Goal: Information Seeking & Learning: Learn about a topic

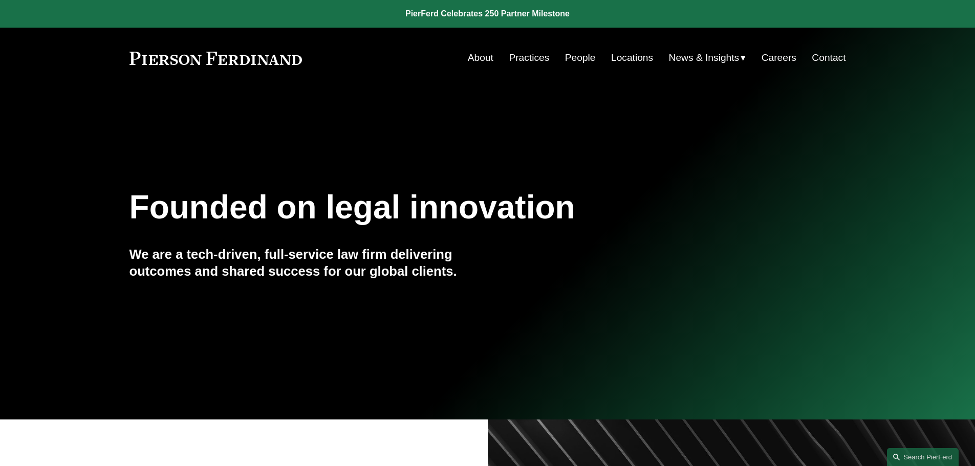
click at [531, 56] on link "Practices" at bounding box center [529, 57] width 40 height 19
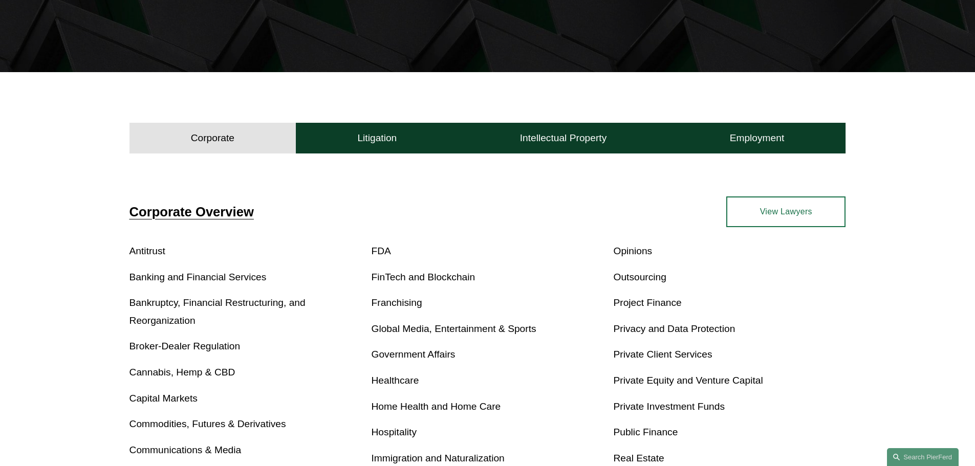
scroll to position [358, 0]
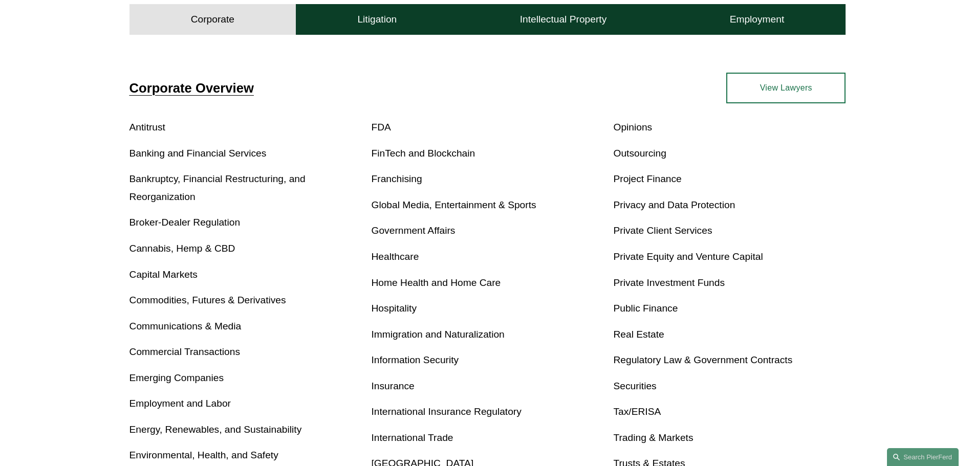
click at [729, 206] on link "Privacy and Data Protection" at bounding box center [674, 205] width 122 height 11
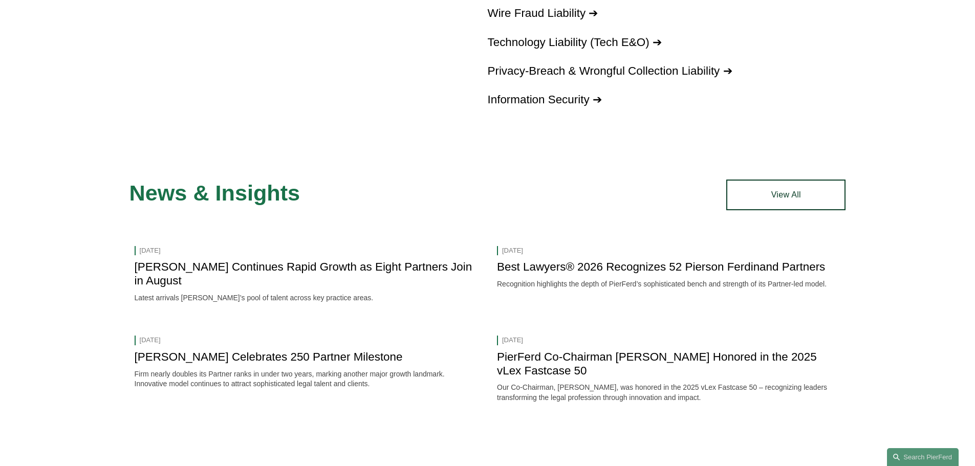
scroll to position [1378, 0]
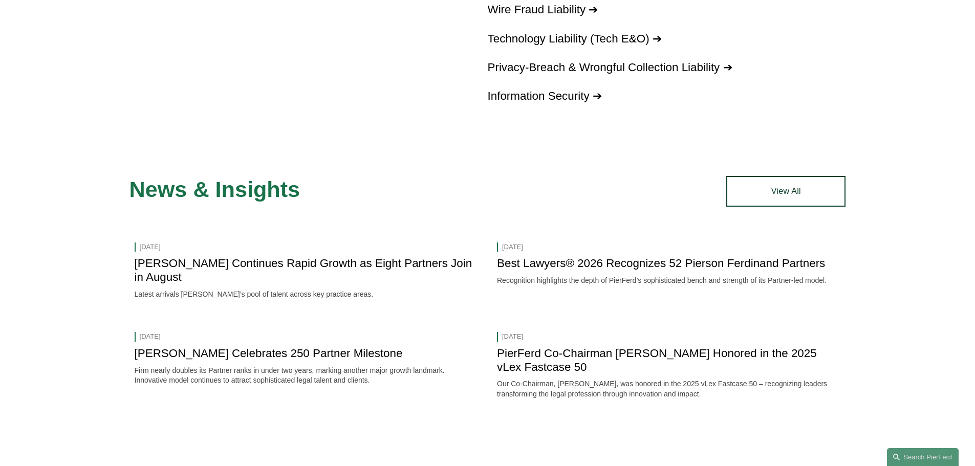
click at [793, 189] on link "View All" at bounding box center [785, 191] width 119 height 31
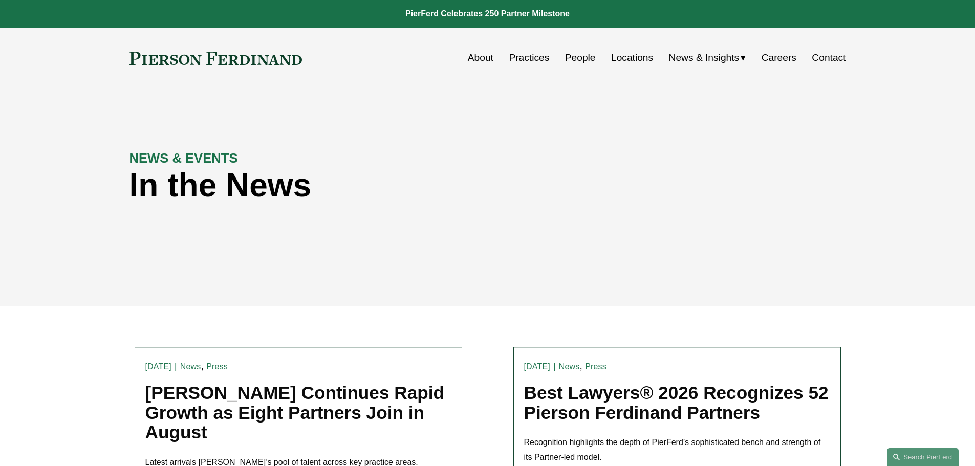
click at [528, 56] on link "Practices" at bounding box center [529, 57] width 40 height 19
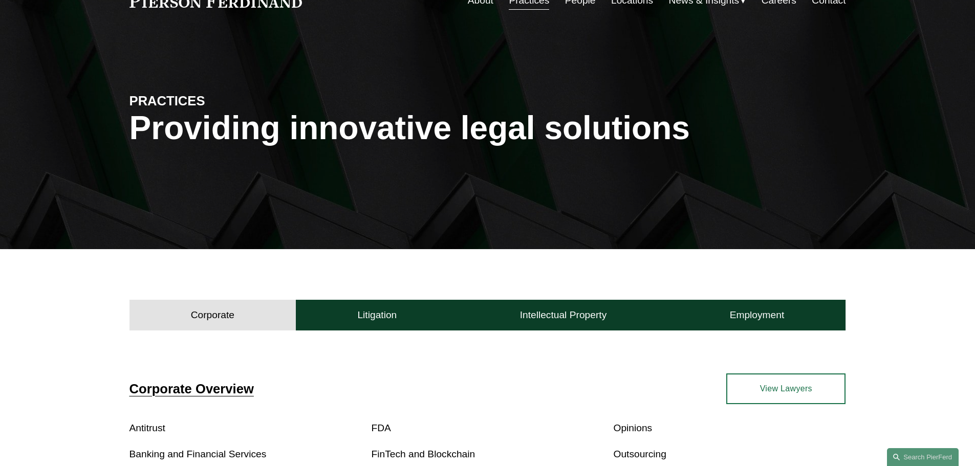
scroll to position [205, 0]
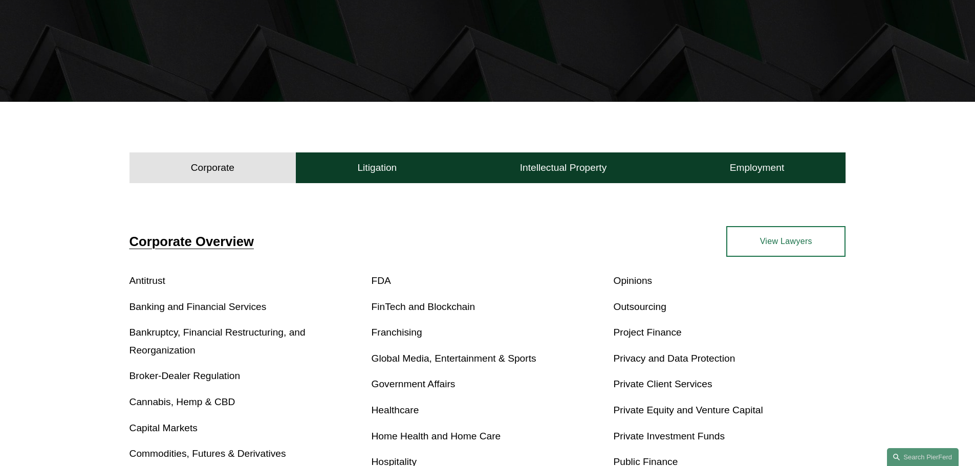
click at [694, 356] on link "Privacy and Data Protection" at bounding box center [674, 358] width 122 height 11
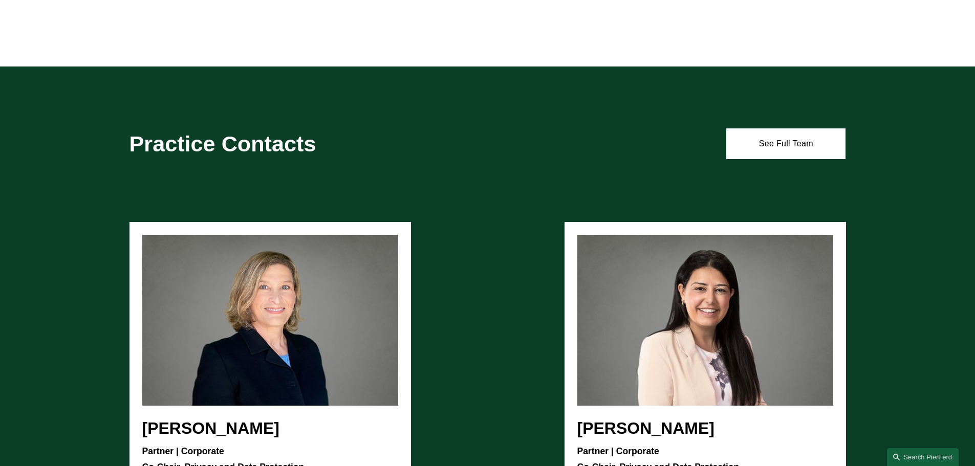
scroll to position [716, 0]
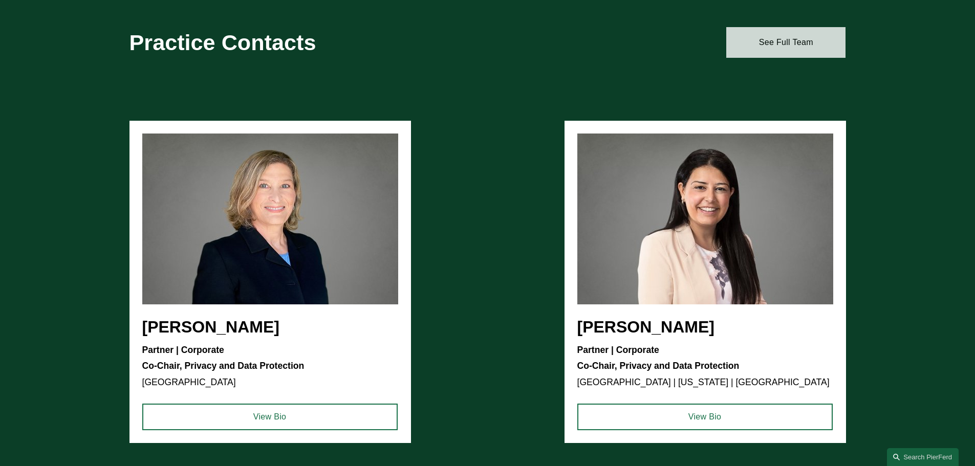
click at [799, 43] on link "See Full Team" at bounding box center [785, 42] width 119 height 31
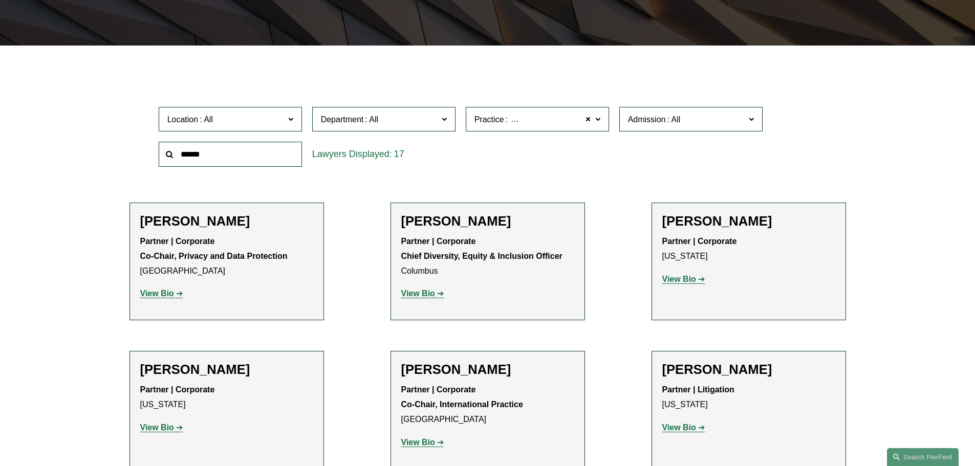
scroll to position [409, 0]
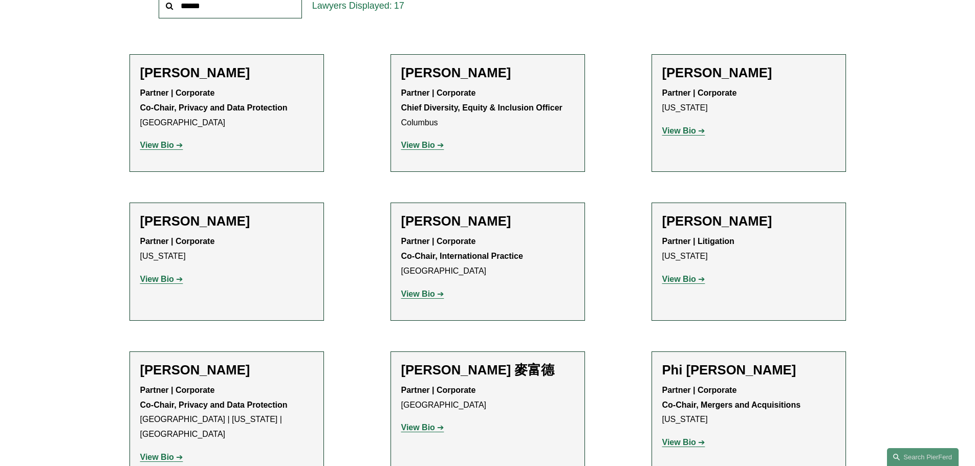
click at [686, 278] on strong "View Bio" at bounding box center [679, 279] width 34 height 9
click at [677, 275] on strong "View Bio" at bounding box center [679, 279] width 34 height 9
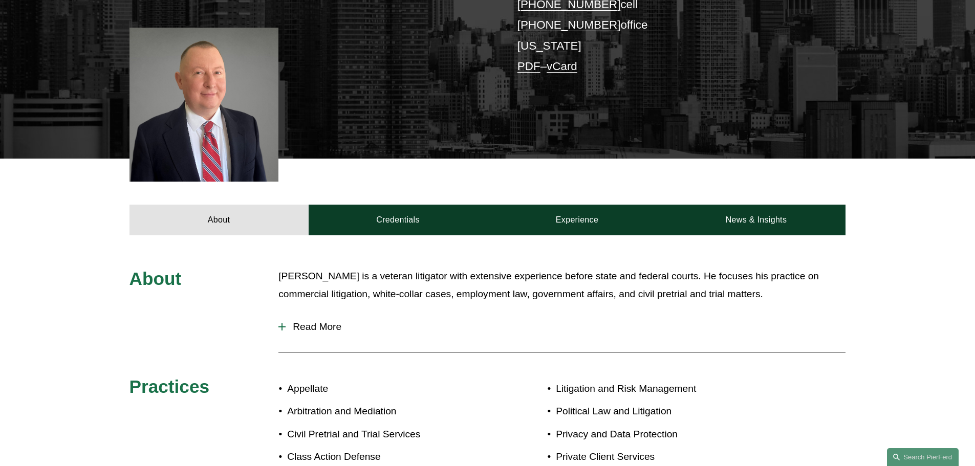
scroll to position [153, 0]
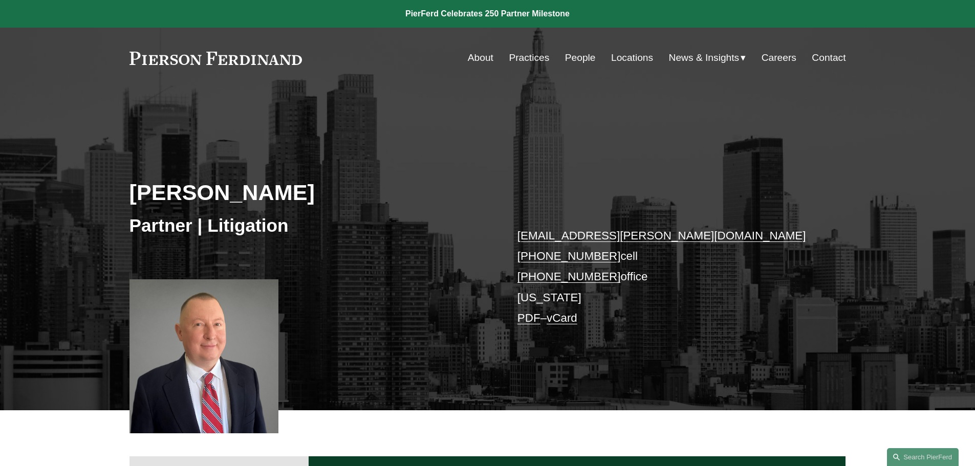
scroll to position [307, 0]
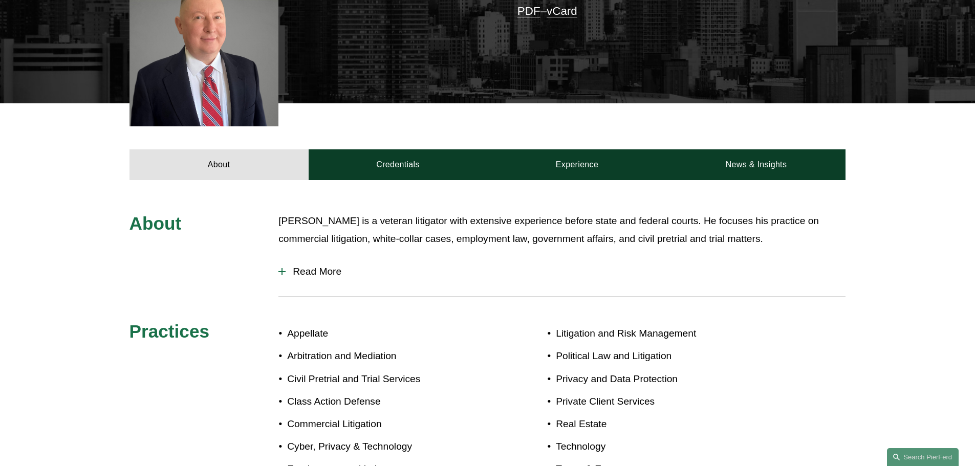
click at [283, 270] on div at bounding box center [281, 271] width 7 height 7
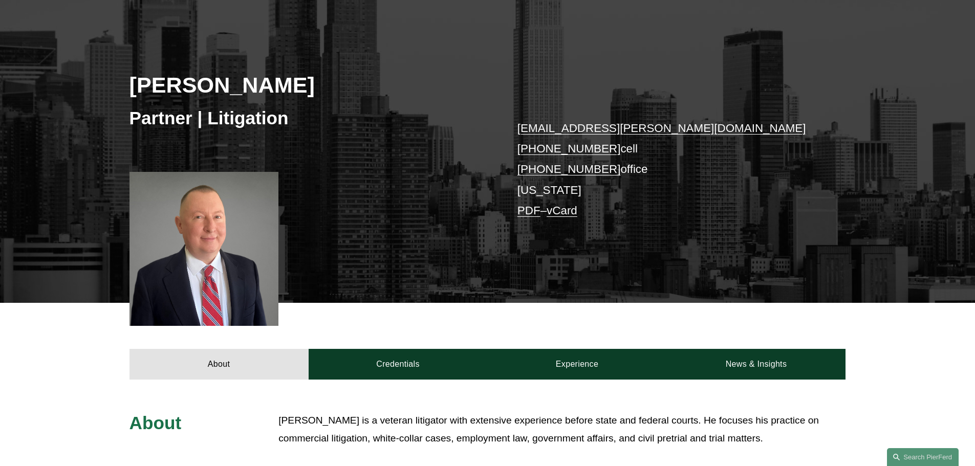
scroll to position [0, 0]
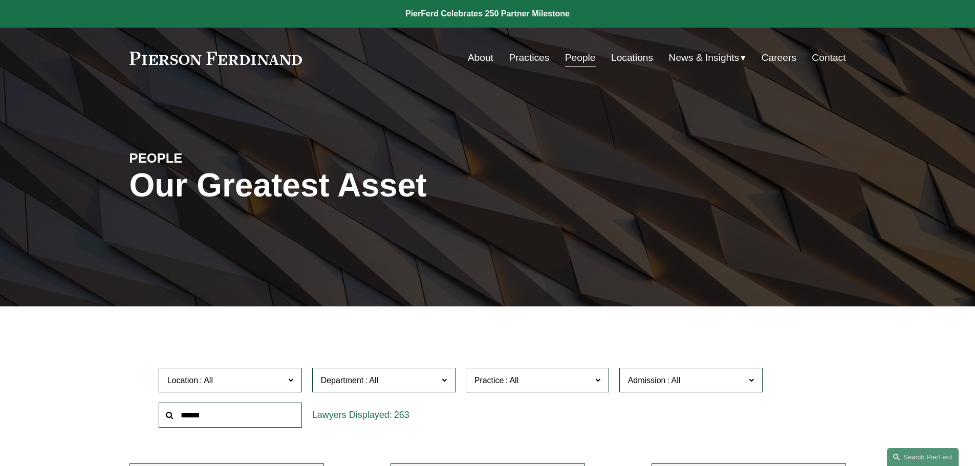
click at [199, 420] on input "text" at bounding box center [230, 415] width 143 height 25
type input "*******"
click at [520, 59] on link "Practices" at bounding box center [529, 57] width 40 height 19
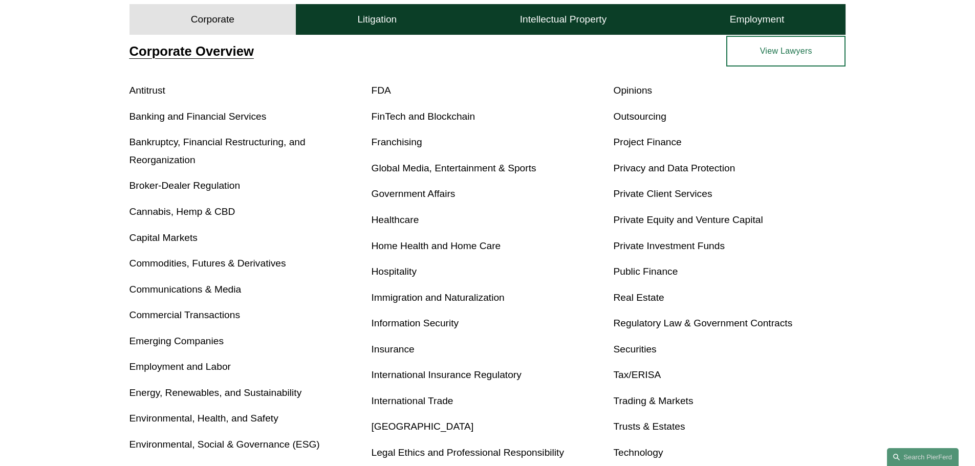
scroll to position [256, 0]
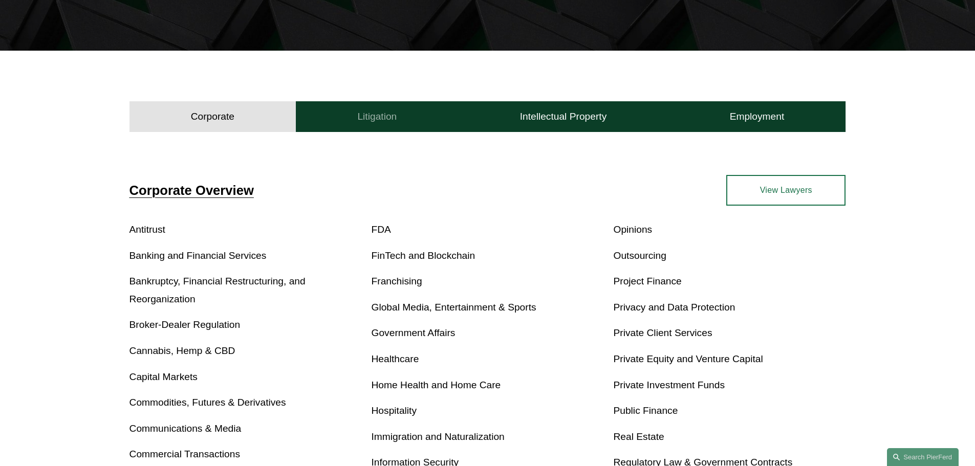
click at [373, 120] on h4 "Litigation" at bounding box center [376, 117] width 39 height 12
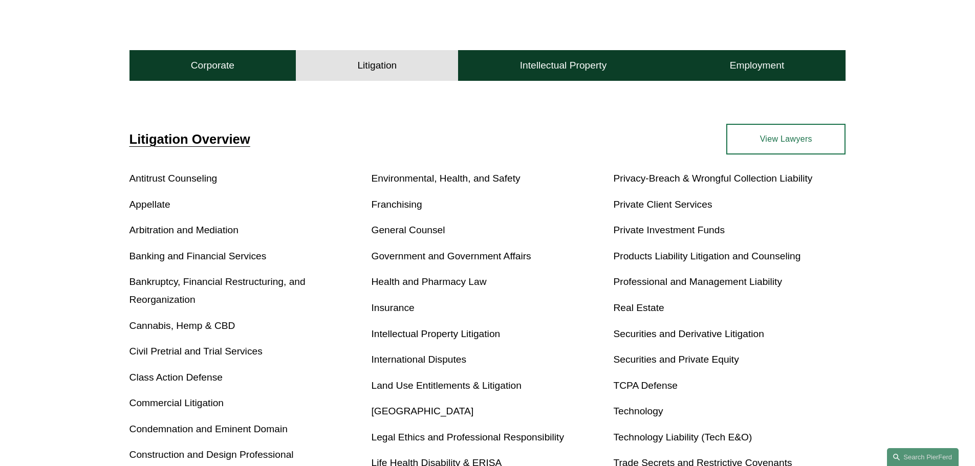
scroll to position [358, 0]
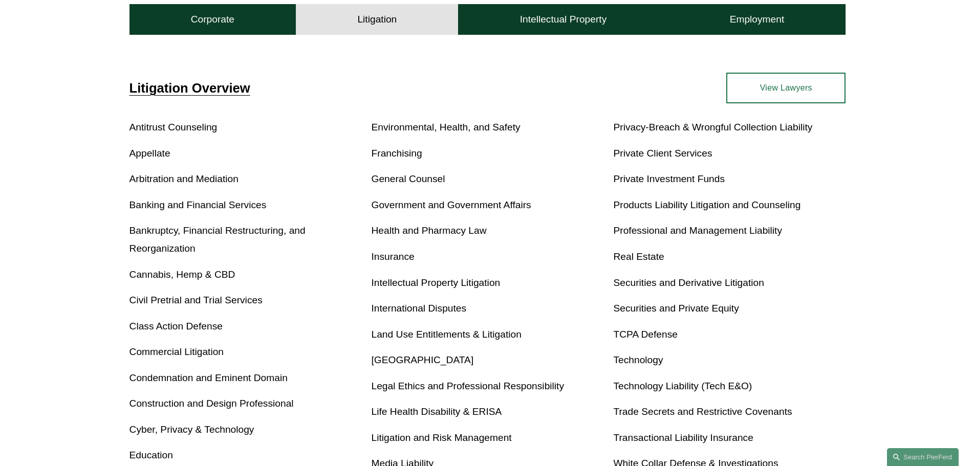
click at [203, 431] on link "Cyber, Privacy & Technology" at bounding box center [191, 429] width 125 height 11
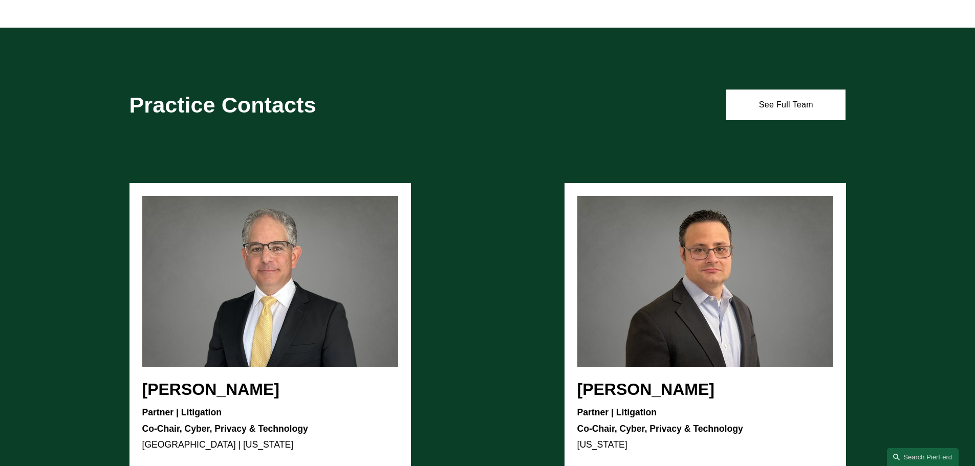
scroll to position [972, 0]
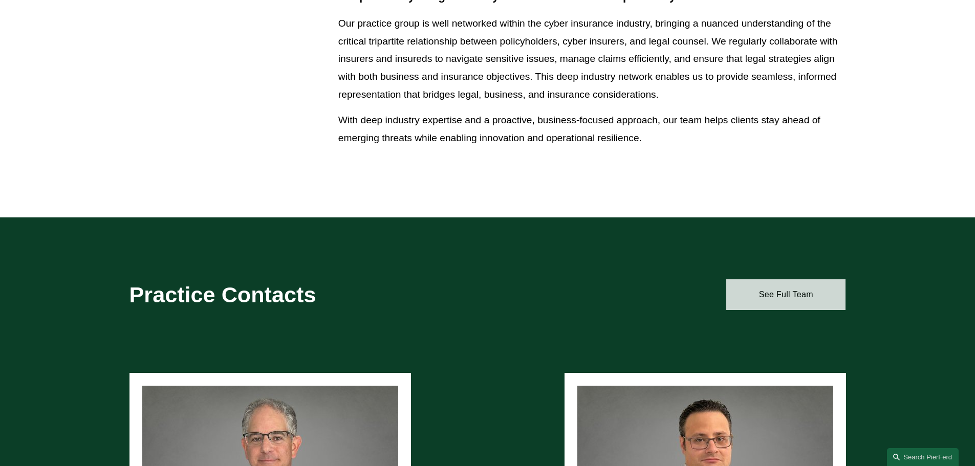
click at [809, 297] on link "See Full Team" at bounding box center [785, 294] width 119 height 31
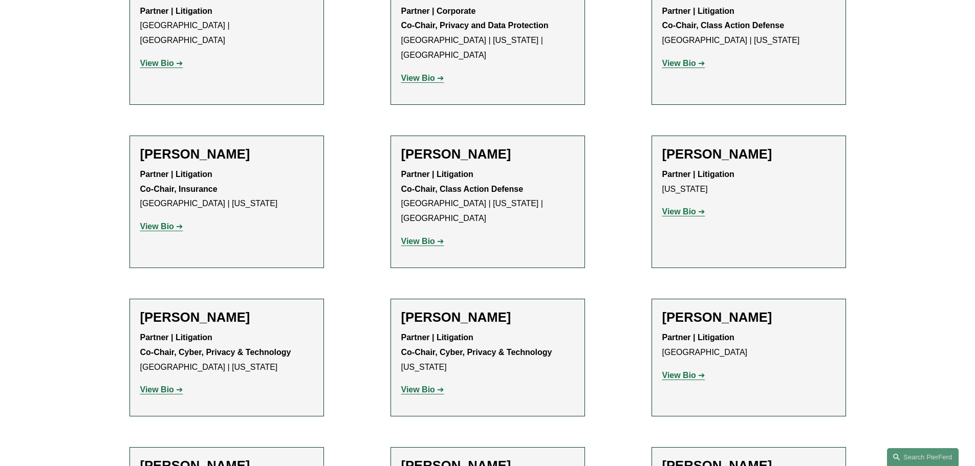
scroll to position [1433, 0]
